Goal: Find contact information: Find contact information

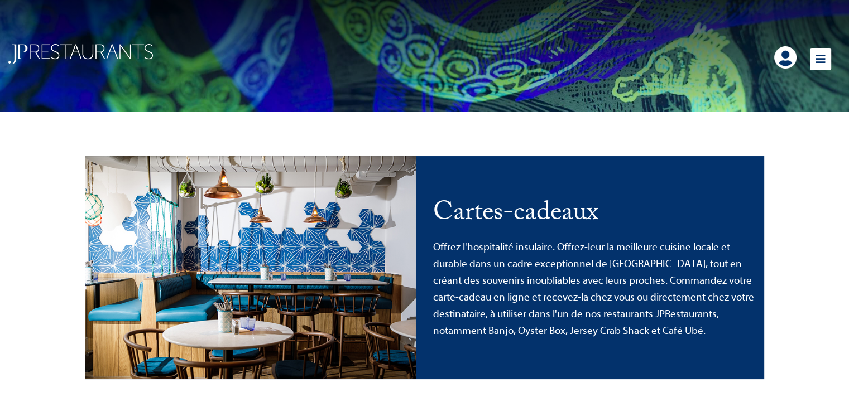
click at [136, 50] on img at bounding box center [80, 54] width 144 height 20
click at [60, 50] on img at bounding box center [80, 54] width 144 height 20
click at [818, 54] on icon at bounding box center [819, 59] width 21 height 22
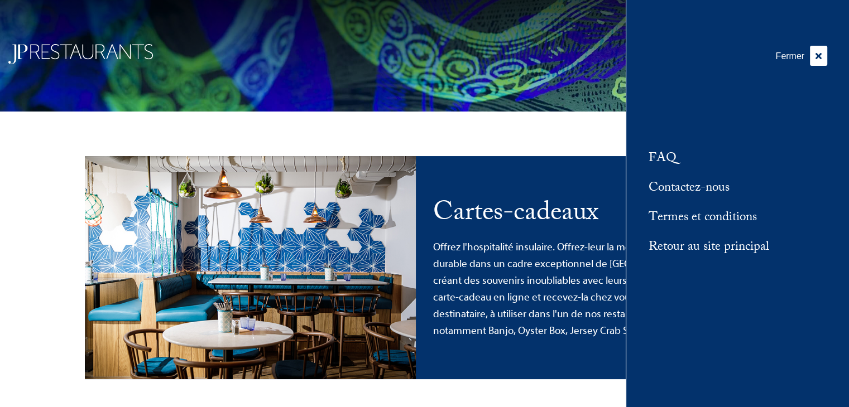
click at [686, 187] on font "Contactez-nous" at bounding box center [688, 188] width 81 height 23
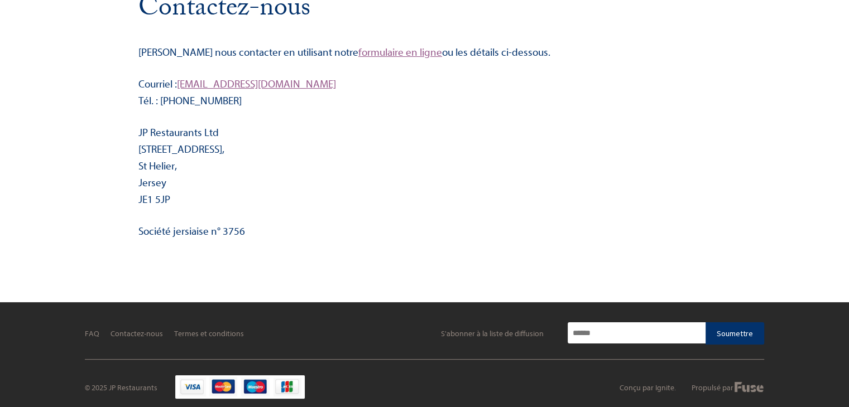
scroll to position [186, 0]
